Goal: Task Accomplishment & Management: Manage account settings

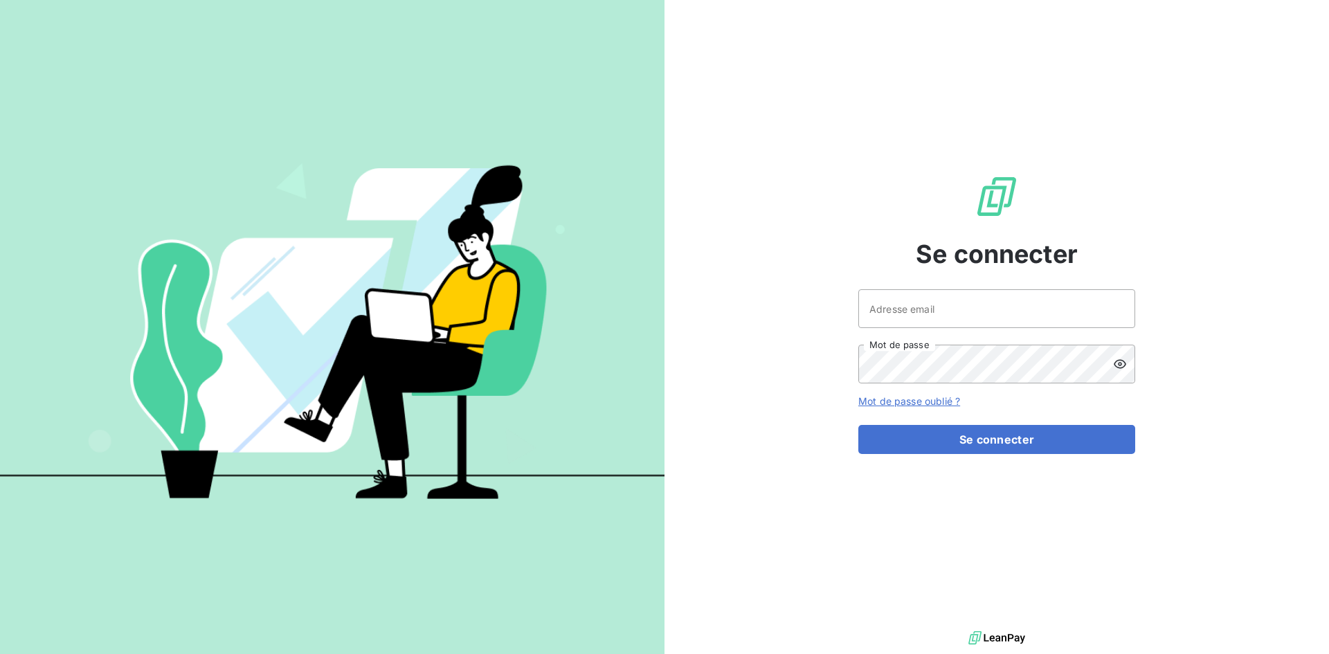
drag, startPoint x: 902, startPoint y: 278, endPoint x: 902, endPoint y: 297, distance: 19.4
click at [902, 294] on div "Se connecter Adresse email Mot de passe Mot de passe oublié ? Se connecter" at bounding box center [996, 314] width 277 height 628
click at [902, 302] on input "Adresse email" at bounding box center [996, 308] width 277 height 39
type input "[EMAIL_ADDRESS][DOMAIN_NAME]"
click at [858, 425] on button "Se connecter" at bounding box center [996, 439] width 277 height 29
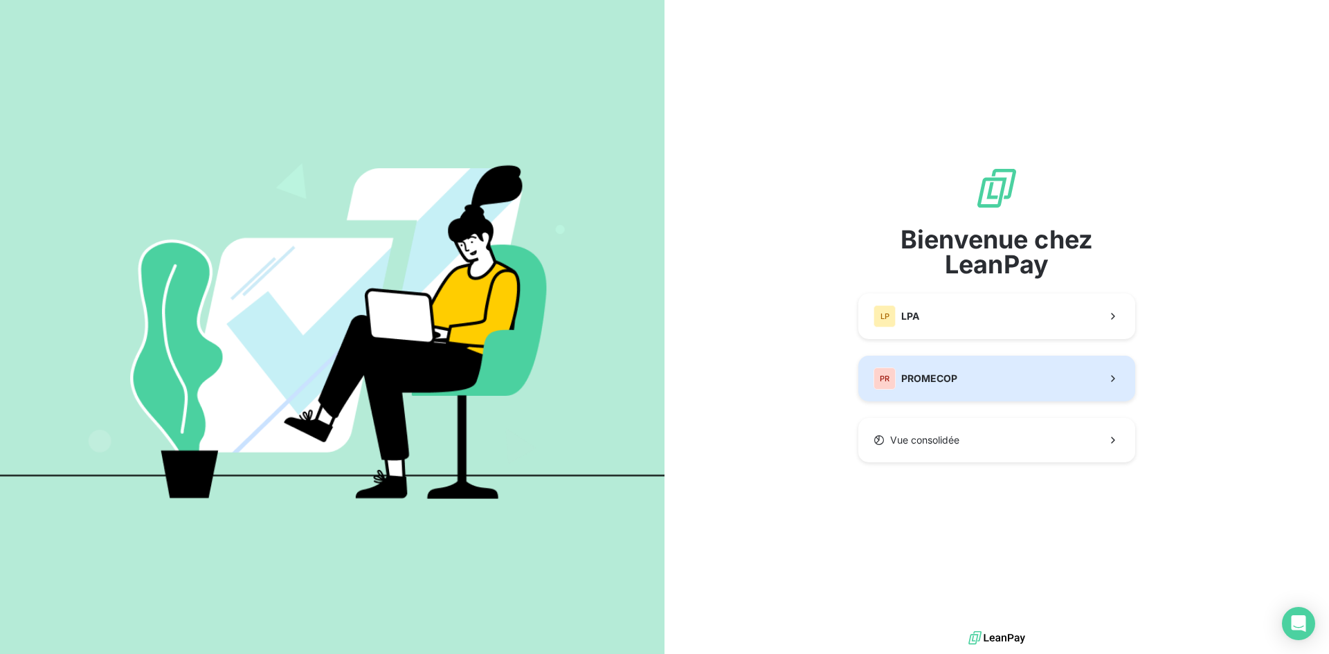
click at [927, 388] on div "PR PROMECOP" at bounding box center [915, 378] width 84 height 22
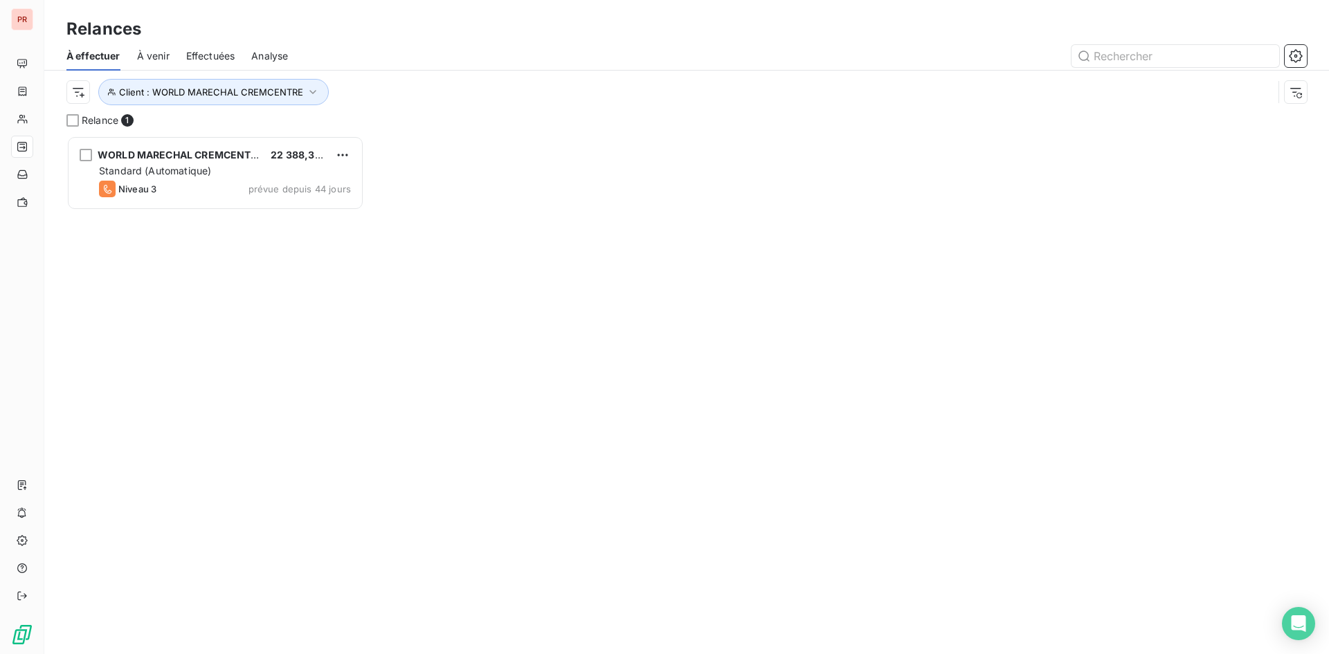
scroll to position [508, 287]
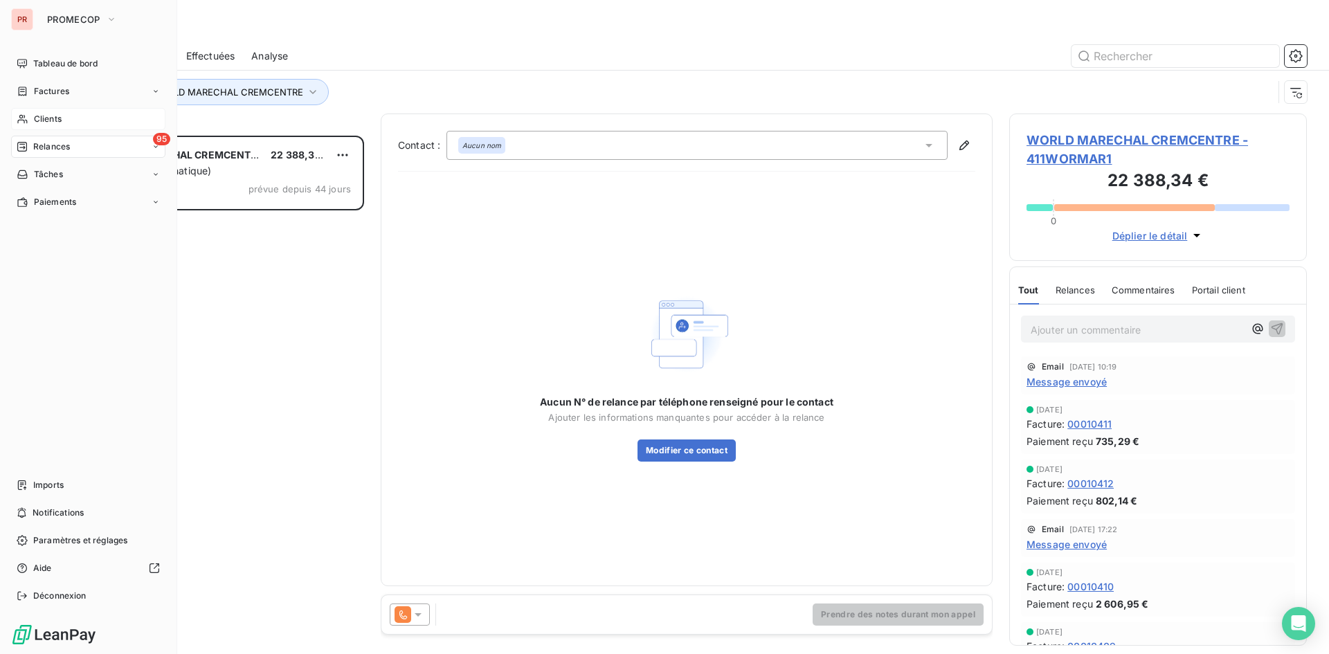
click at [49, 113] on span "Clients" at bounding box center [48, 119] width 28 height 12
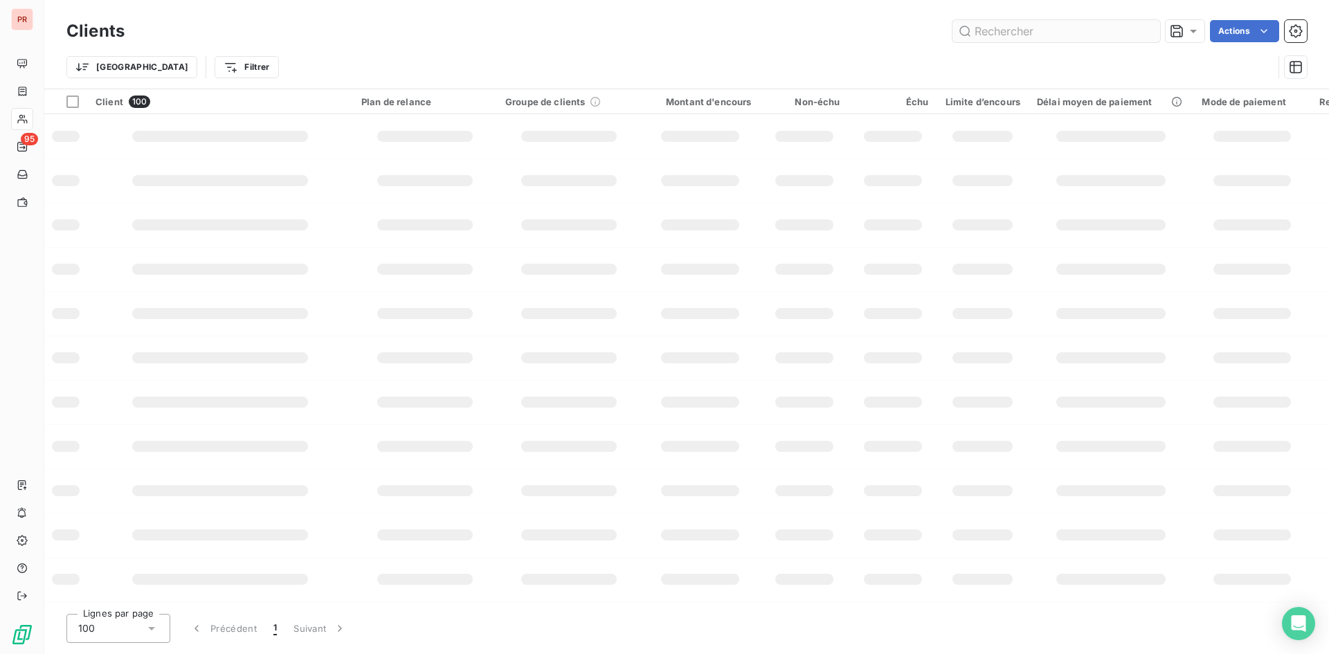
click at [1008, 27] on input "text" at bounding box center [1056, 31] width 208 height 22
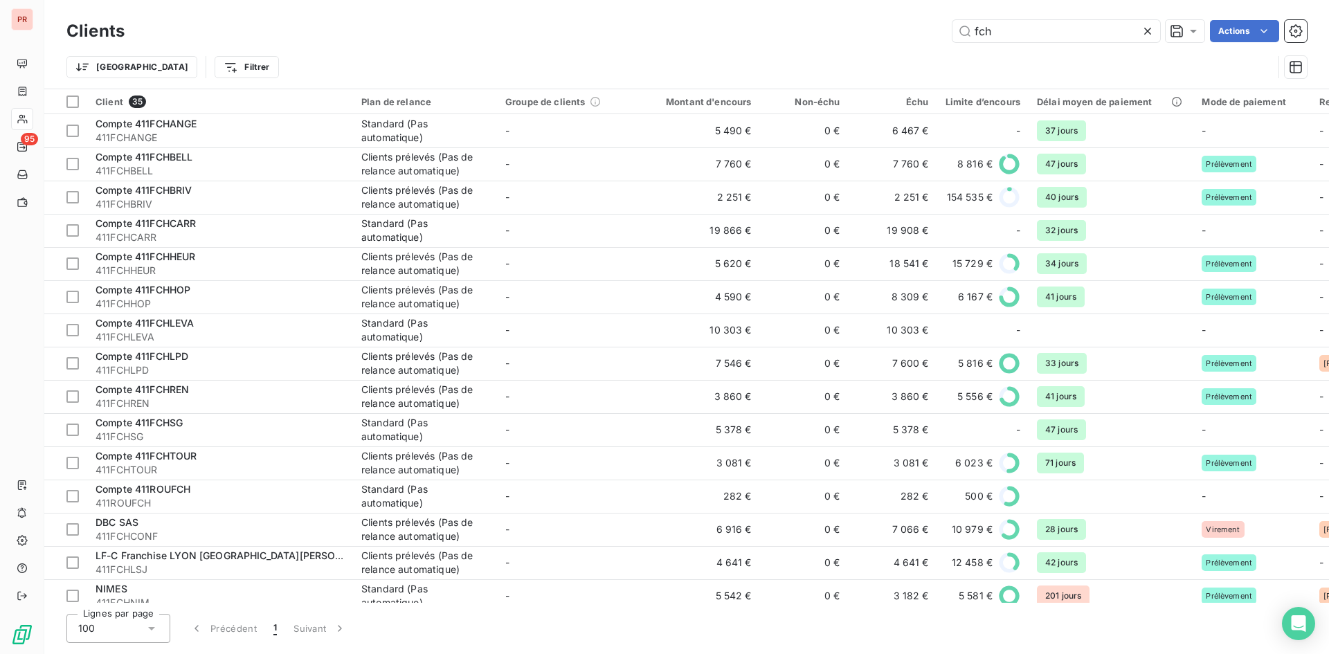
type input "fch"
